Goal: Check status: Check status

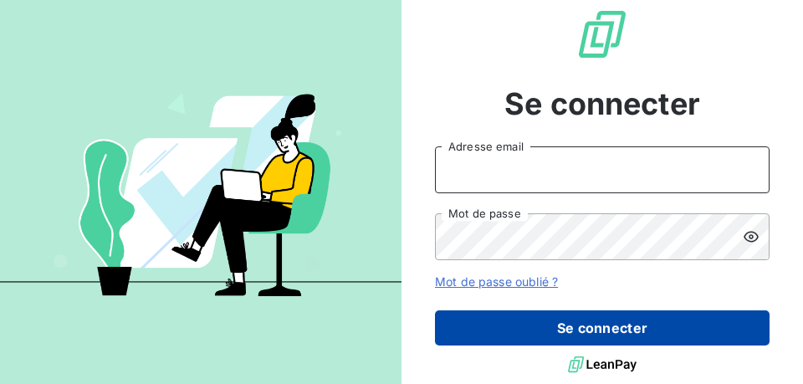
type input "[EMAIL_ADDRESS][DOMAIN_NAME]"
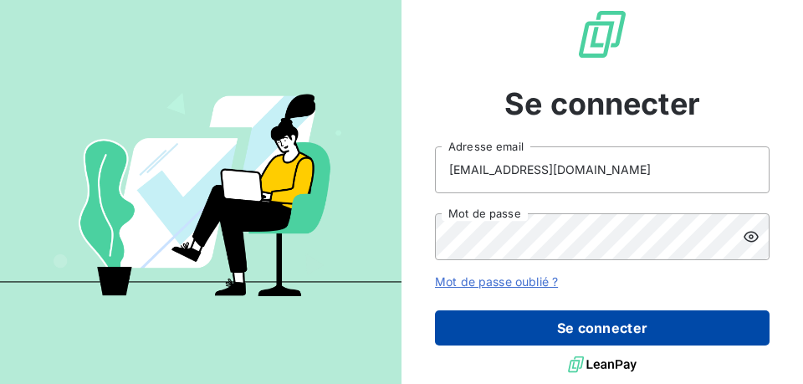
click at [473, 320] on button "Se connecter" at bounding box center [602, 328] width 335 height 35
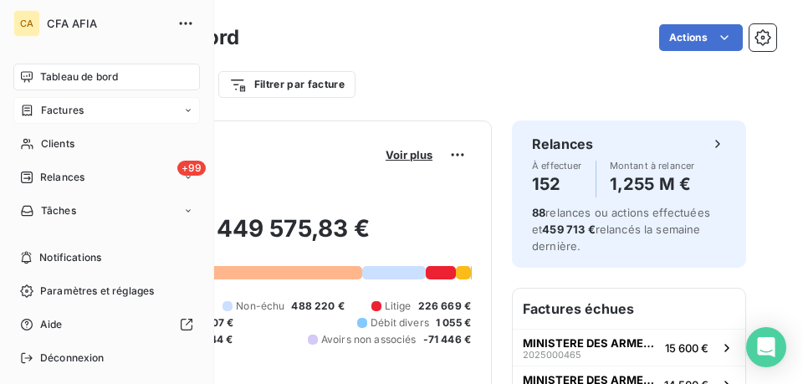
click at [62, 114] on span "Factures" at bounding box center [62, 110] width 43 height 15
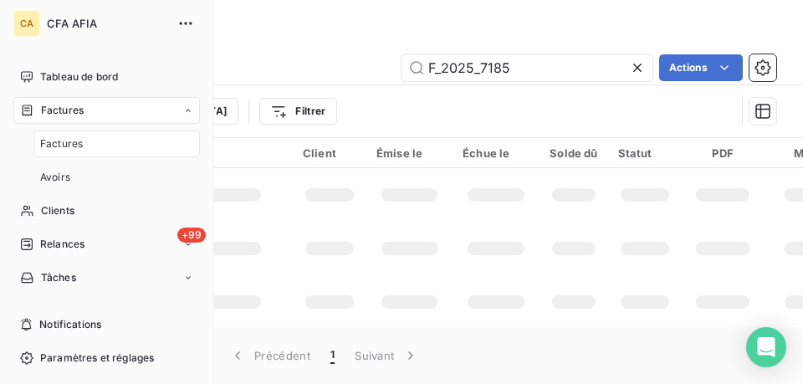
click at [76, 149] on span "Factures" at bounding box center [61, 143] width 43 height 15
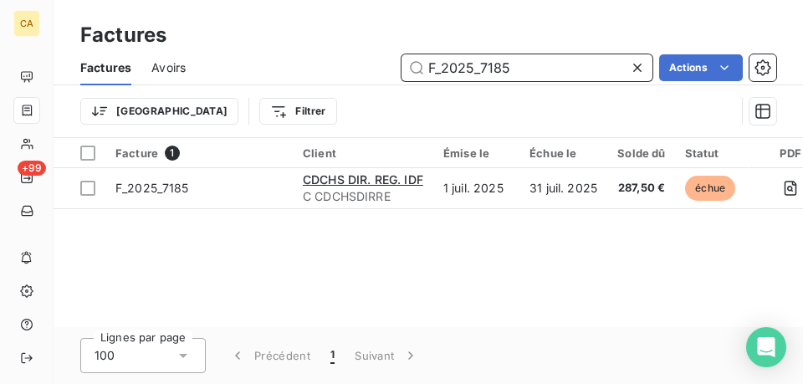
drag, startPoint x: 525, startPoint y: 75, endPoint x: 333, endPoint y: 66, distance: 191.9
click at [333, 66] on div "F_2025_7185 Actions" at bounding box center [491, 67] width 571 height 27
paste input "2025000343"
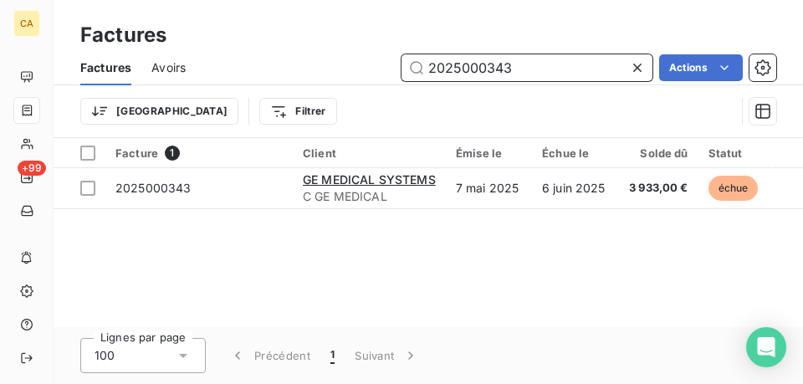
type input "2025000343"
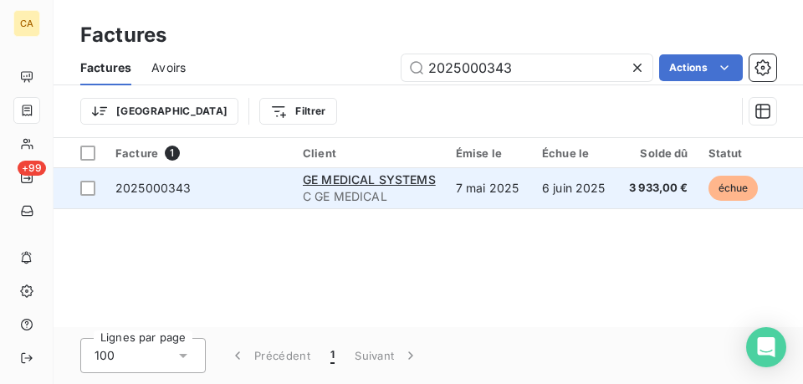
click at [254, 203] on td "2025000343" at bounding box center [198, 188] width 187 height 40
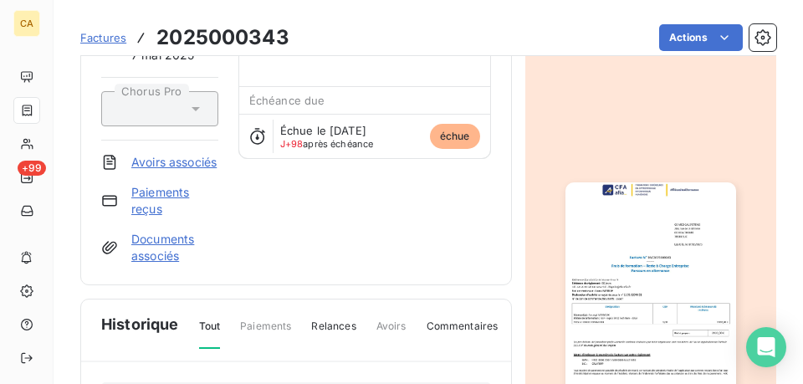
scroll to position [168, 0]
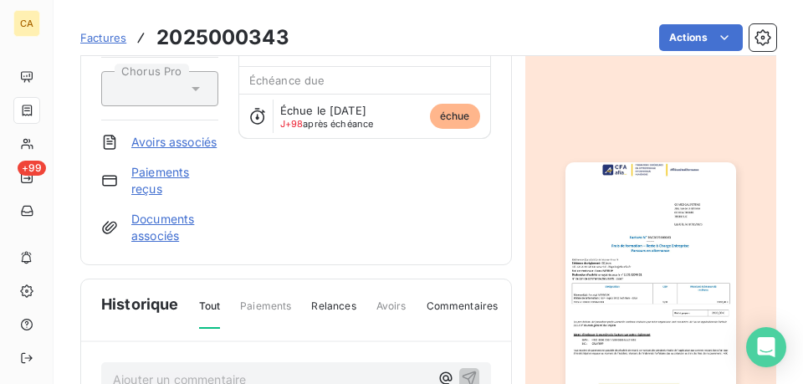
click at [678, 258] on img "button" at bounding box center [651, 282] width 171 height 241
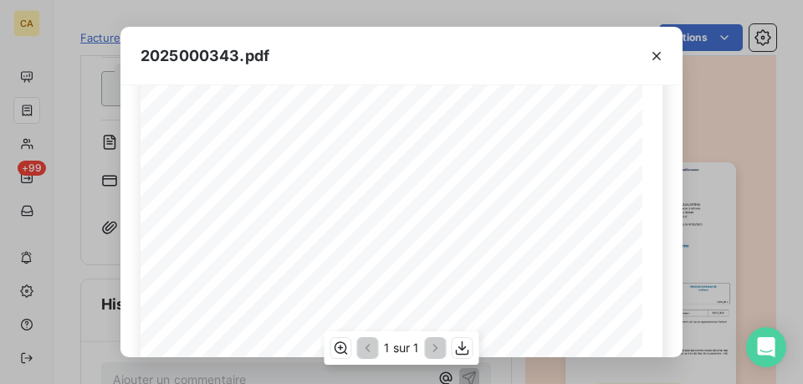
scroll to position [293, 0]
click at [657, 50] on icon "button" at bounding box center [657, 56] width 17 height 17
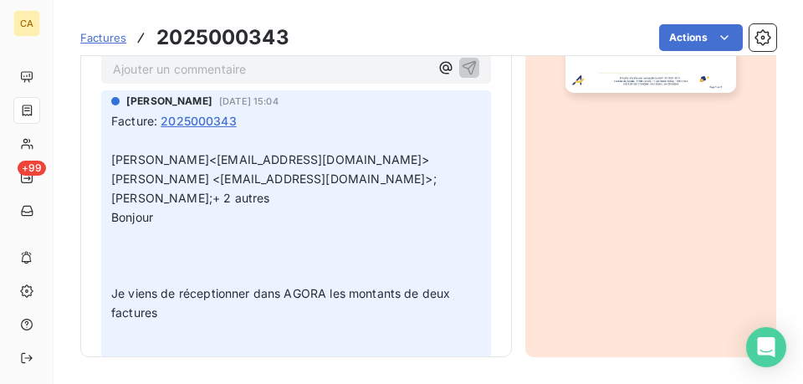
scroll to position [495, 0]
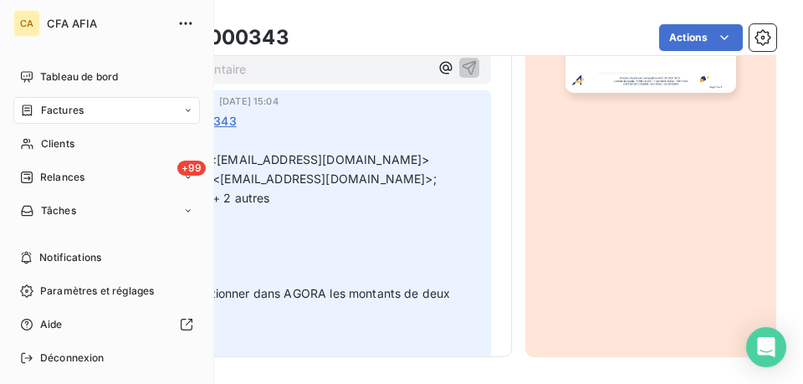
click at [32, 107] on icon at bounding box center [27, 110] width 14 height 13
click at [52, 104] on div "Factures" at bounding box center [106, 110] width 187 height 27
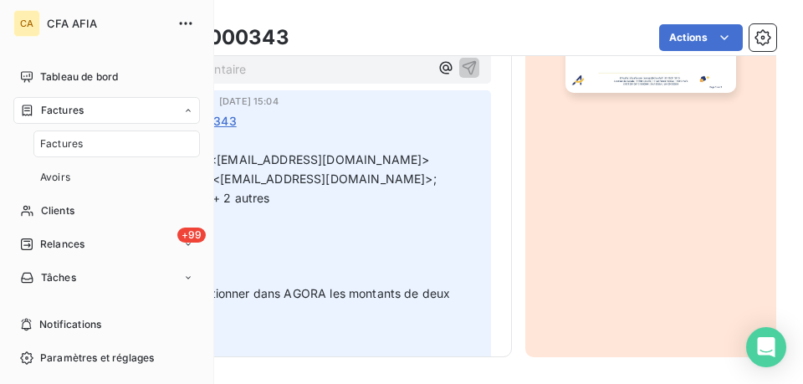
click at [59, 139] on span "Factures" at bounding box center [61, 143] width 43 height 15
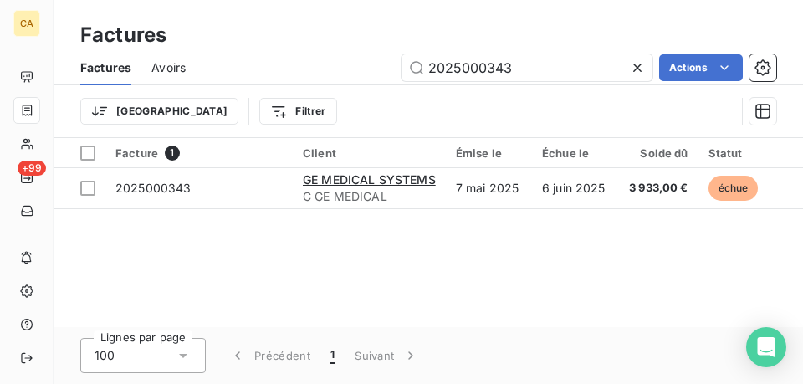
drag, startPoint x: 524, startPoint y: 64, endPoint x: 393, endPoint y: 59, distance: 130.7
click at [394, 59] on div "2025000343 Actions" at bounding box center [491, 67] width 571 height 27
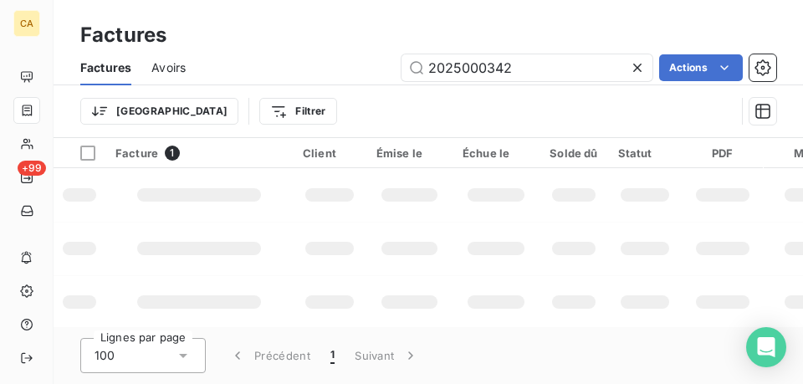
type input "2025000342"
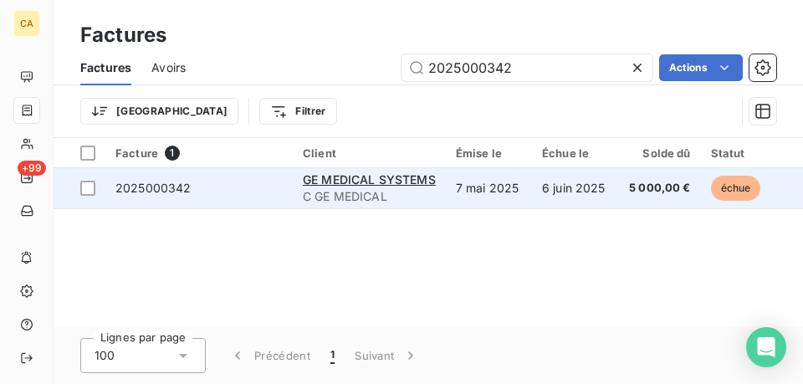
click at [278, 186] on span "2025000342" at bounding box center [198, 188] width 167 height 17
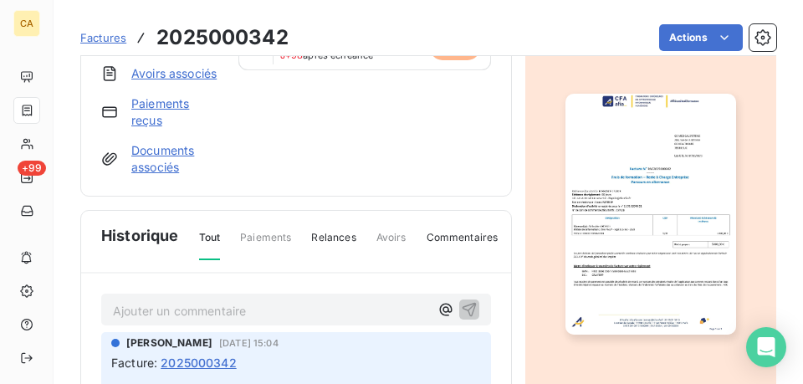
scroll to position [252, 0]
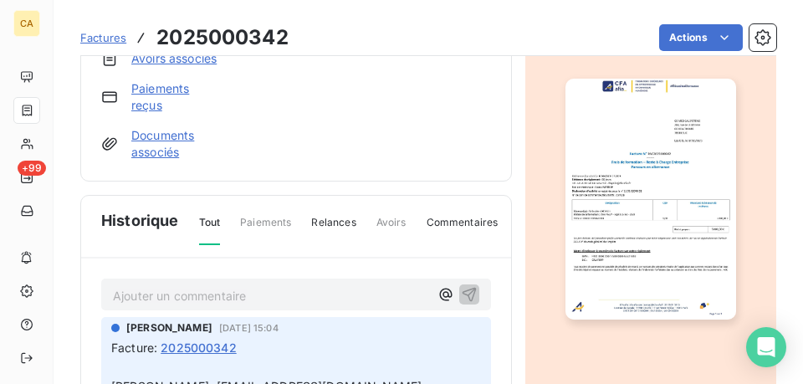
click at [704, 170] on img "button" at bounding box center [651, 199] width 171 height 241
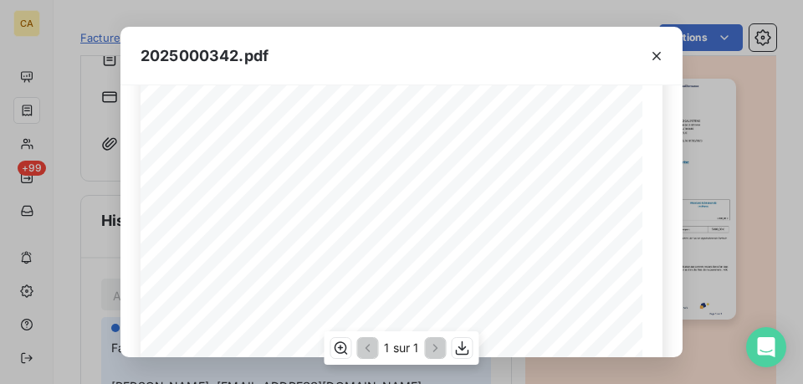
scroll to position [167, 0]
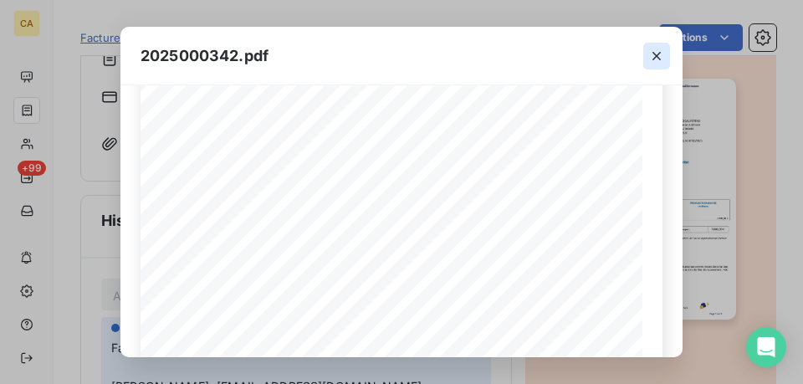
click at [658, 53] on icon "button" at bounding box center [657, 56] width 17 height 17
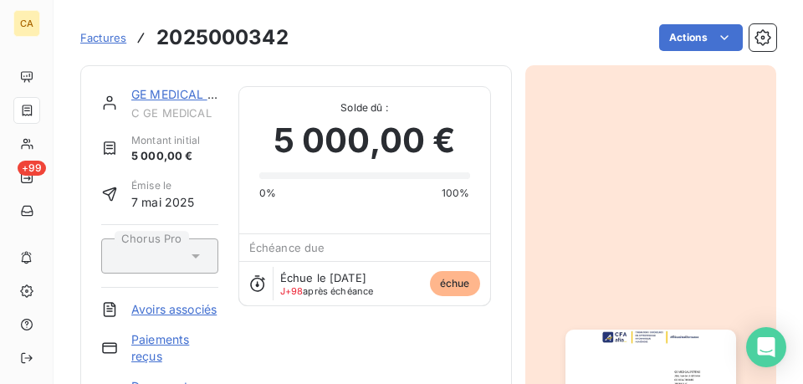
scroll to position [0, 0]
click at [176, 97] on link "GE MEDICAL SYSTEMS" at bounding box center [197, 94] width 133 height 14
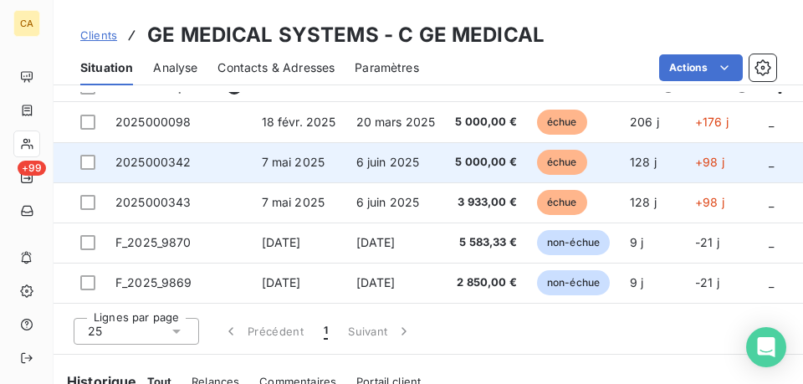
scroll to position [753, 0]
